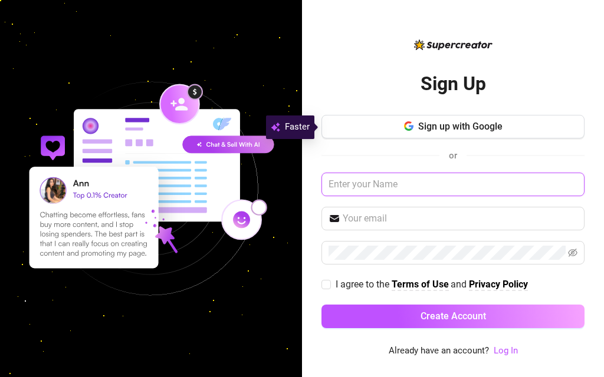
click at [367, 185] on input "text" at bounding box center [452, 185] width 263 height 24
type input "[PERSON_NAME]"
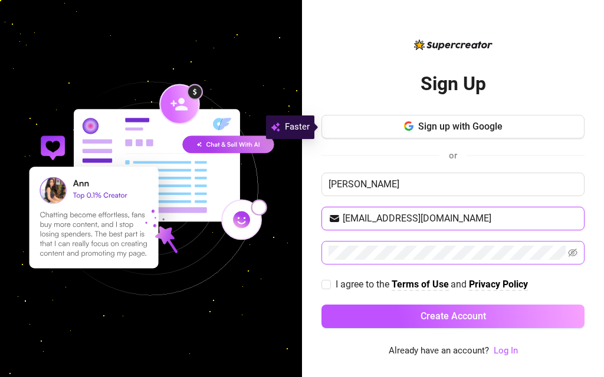
type input "[EMAIL_ADDRESS][DOMAIN_NAME]"
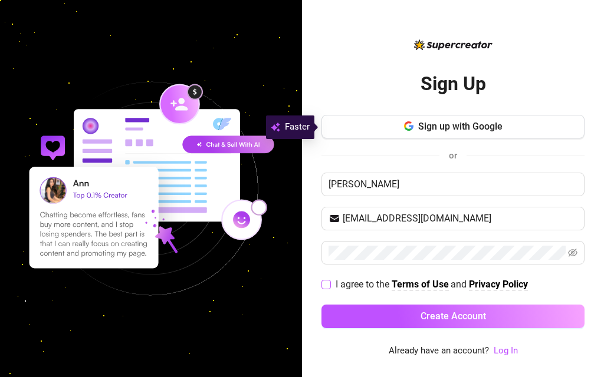
click at [330, 285] on span at bounding box center [325, 284] width 9 height 9
click at [330, 285] on input "I agree to the Terms of Use and Privacy Policy" at bounding box center [325, 284] width 8 height 8
checkbox input "true"
click at [571, 249] on icon "eye-invisible" at bounding box center [572, 252] width 9 height 9
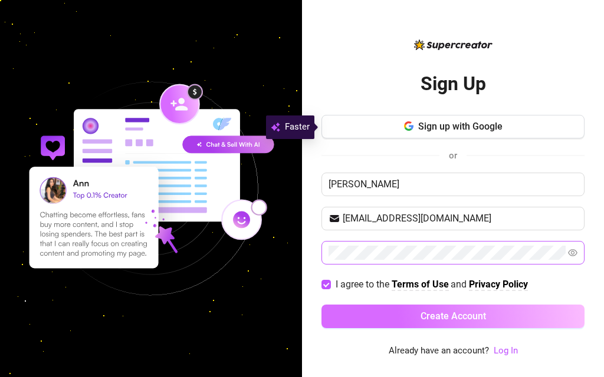
click at [439, 318] on span "Create Account" at bounding box center [452, 316] width 65 height 11
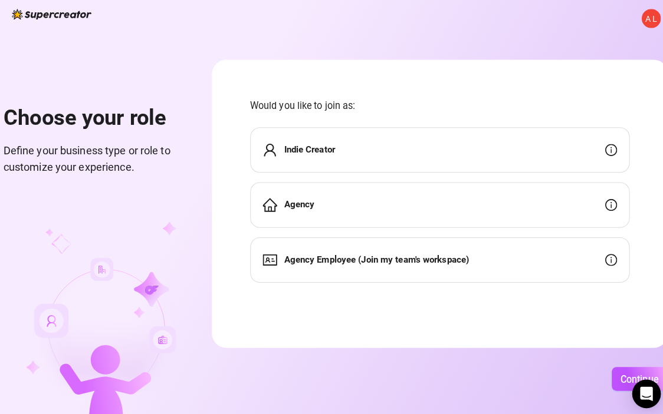
click at [564, 150] on div "Indie Creator" at bounding box center [433, 148] width 374 height 45
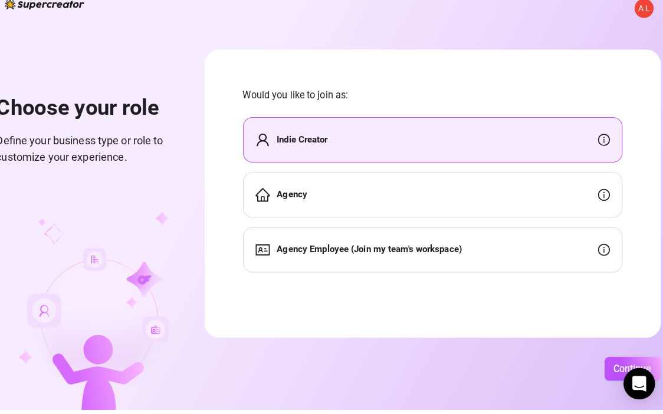
scroll to position [2, 31]
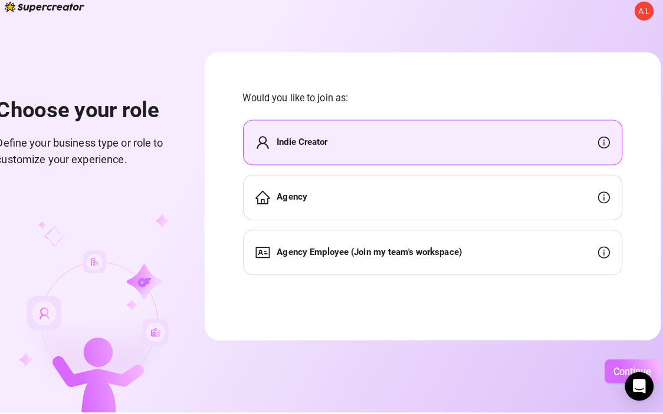
click at [603, 368] on span "Continue" at bounding box center [630, 373] width 38 height 11
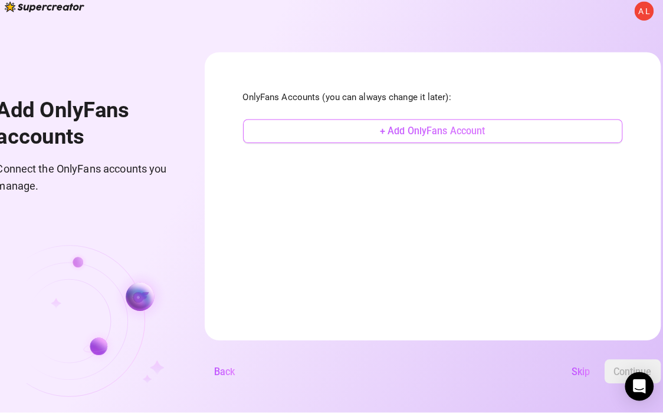
click at [448, 131] on span "+ Add OnlyFans Account" at bounding box center [433, 136] width 104 height 11
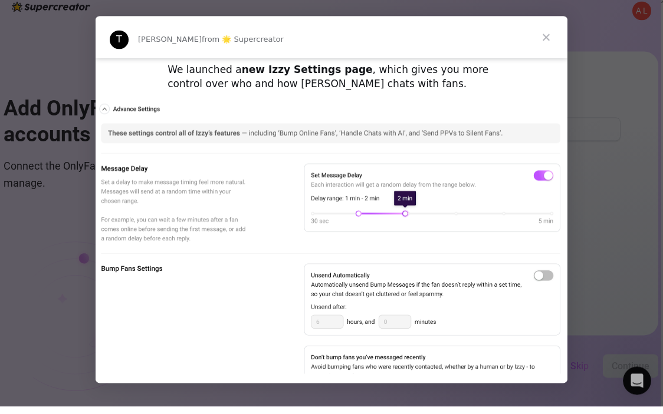
scroll to position [581, 0]
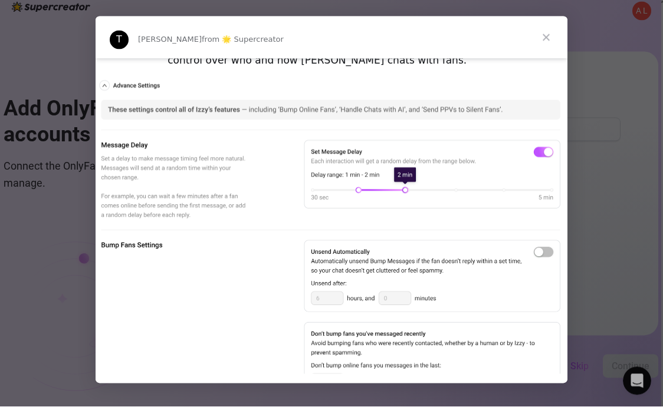
click at [548, 34] on span "Close" at bounding box center [546, 38] width 42 height 42
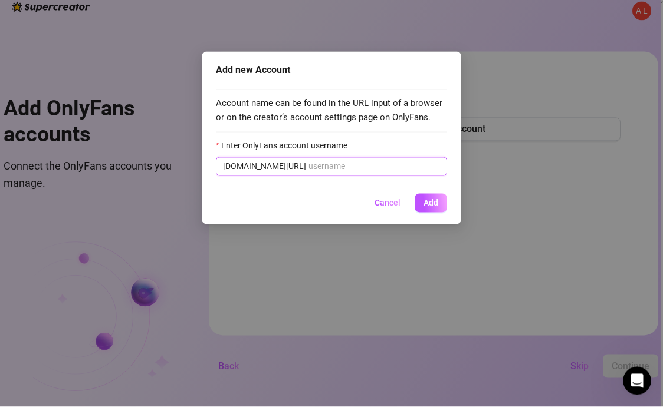
click at [308, 170] on input "Enter OnlyFans account username" at bounding box center [373, 173] width 131 height 13
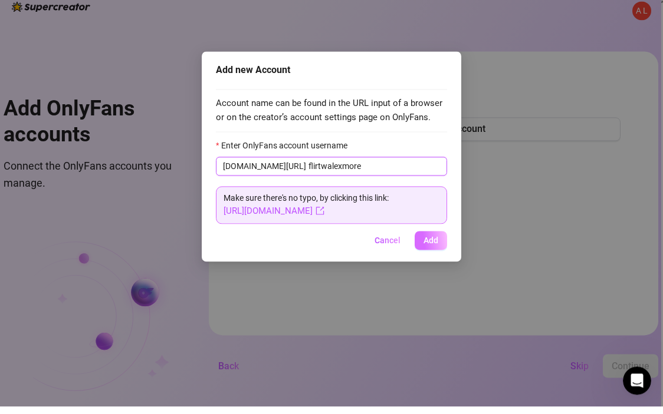
type input "flirtwalexmore"
click at [429, 244] on span "Add" at bounding box center [430, 248] width 15 height 9
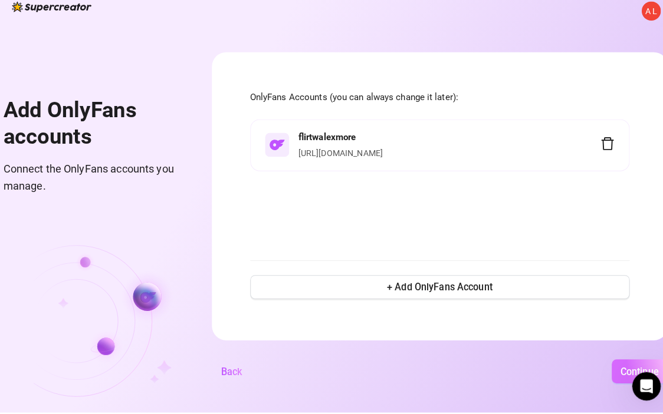
click at [603, 362] on button "Continue" at bounding box center [630, 374] width 55 height 24
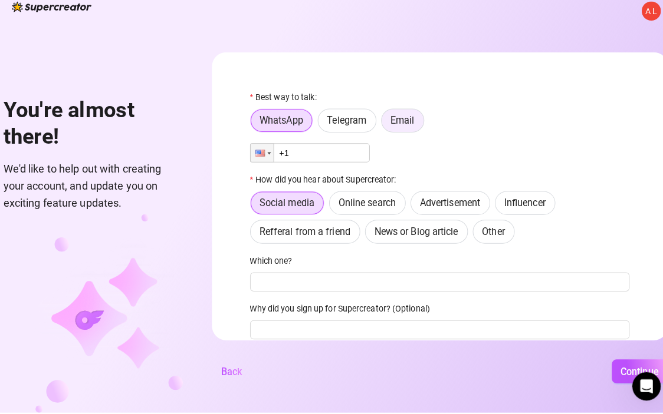
click at [409, 120] on span "Email" at bounding box center [397, 125] width 24 height 11
click at [379, 129] on input "Email" at bounding box center [379, 129] width 0 height 0
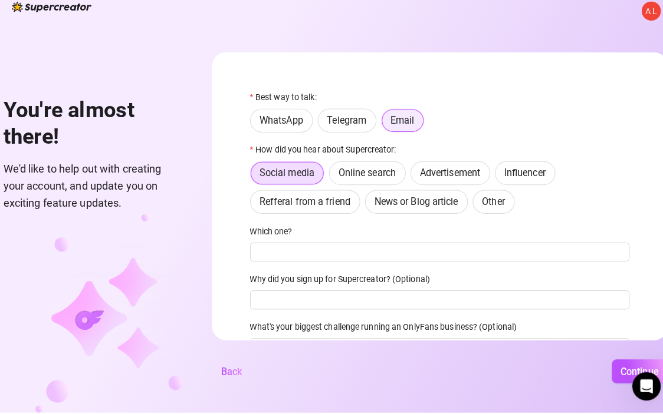
scroll to position [2, 32]
click at [313, 201] on span "Refferal from a friend" at bounding box center [301, 205] width 90 height 11
click at [250, 209] on input "Refferal from a friend" at bounding box center [250, 209] width 0 height 0
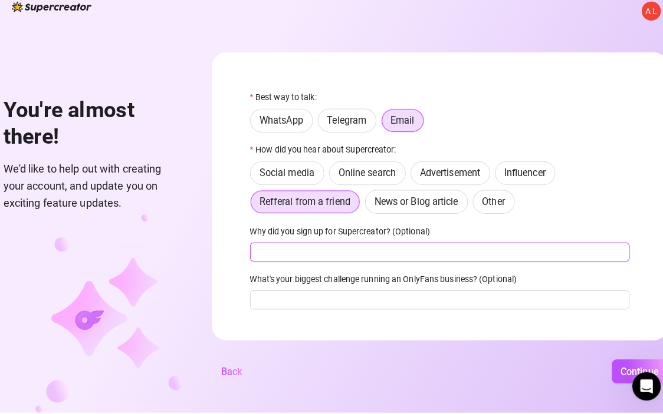
click at [315, 254] on input "Why did you sign up for Supercreator? (Optional)" at bounding box center [433, 255] width 374 height 19
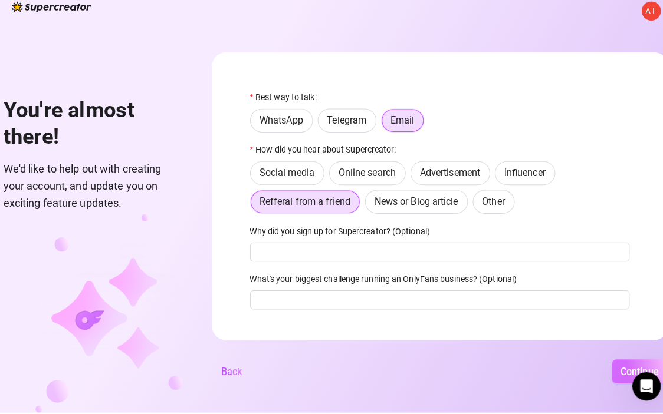
click at [603, 362] on button "Continue" at bounding box center [630, 374] width 55 height 24
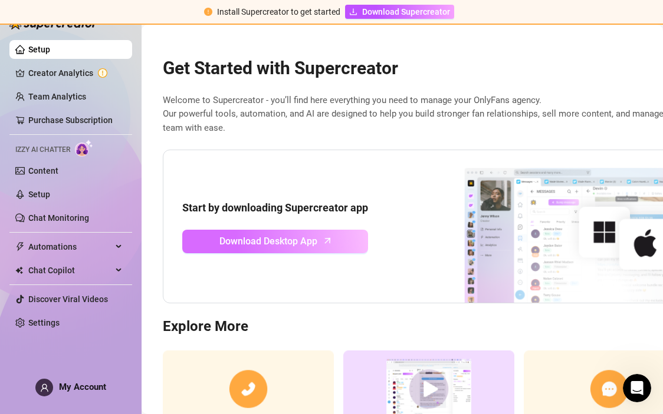
click at [301, 235] on span "Download Desktop App" at bounding box center [268, 241] width 98 height 15
